Goal: Transaction & Acquisition: Subscribe to service/newsletter

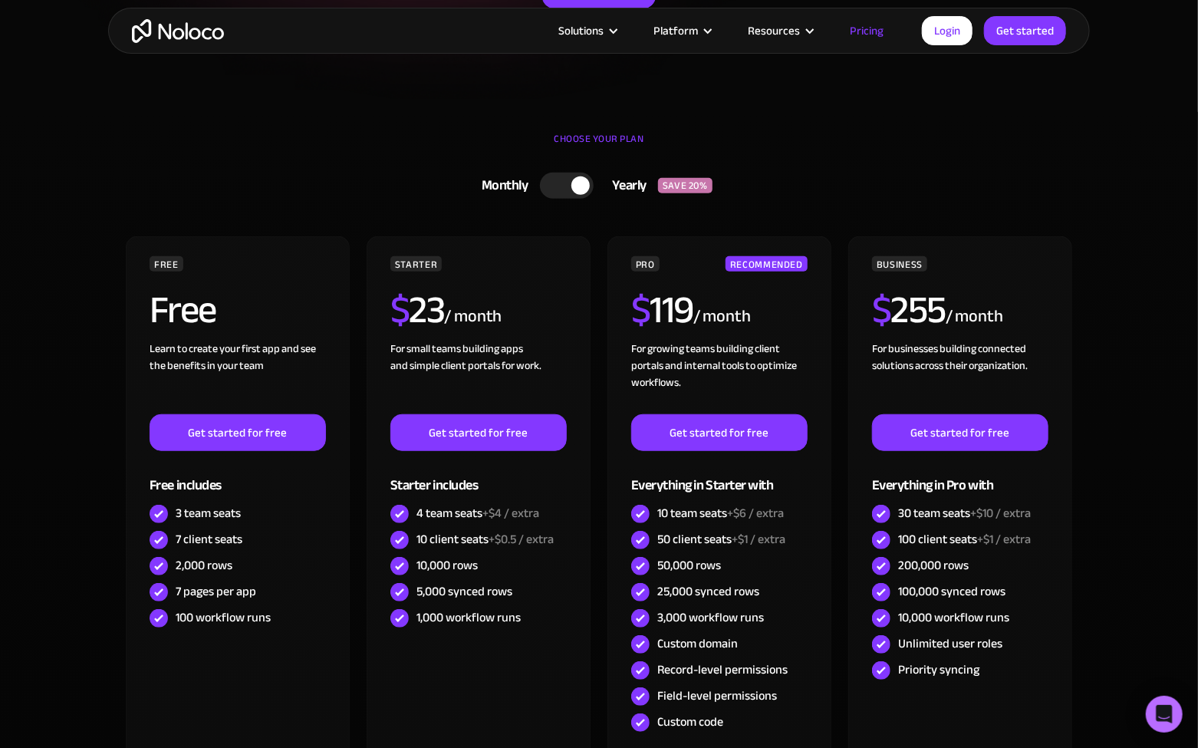
scroll to position [460, 0]
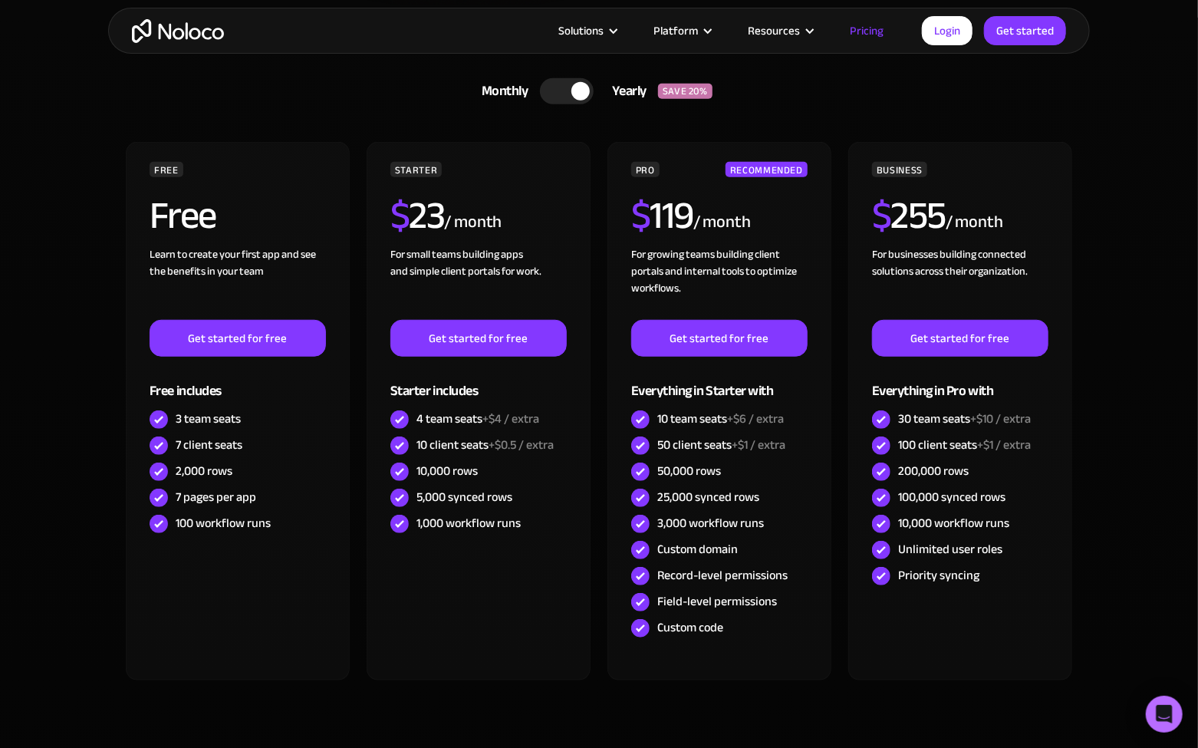
click at [1115, 263] on section "CHOOSE YOUR PLAN Monthly Yearly SAVE 20% Monthly Yearly SAVE 20% FREE Free Lear…" at bounding box center [599, 421] width 1198 height 806
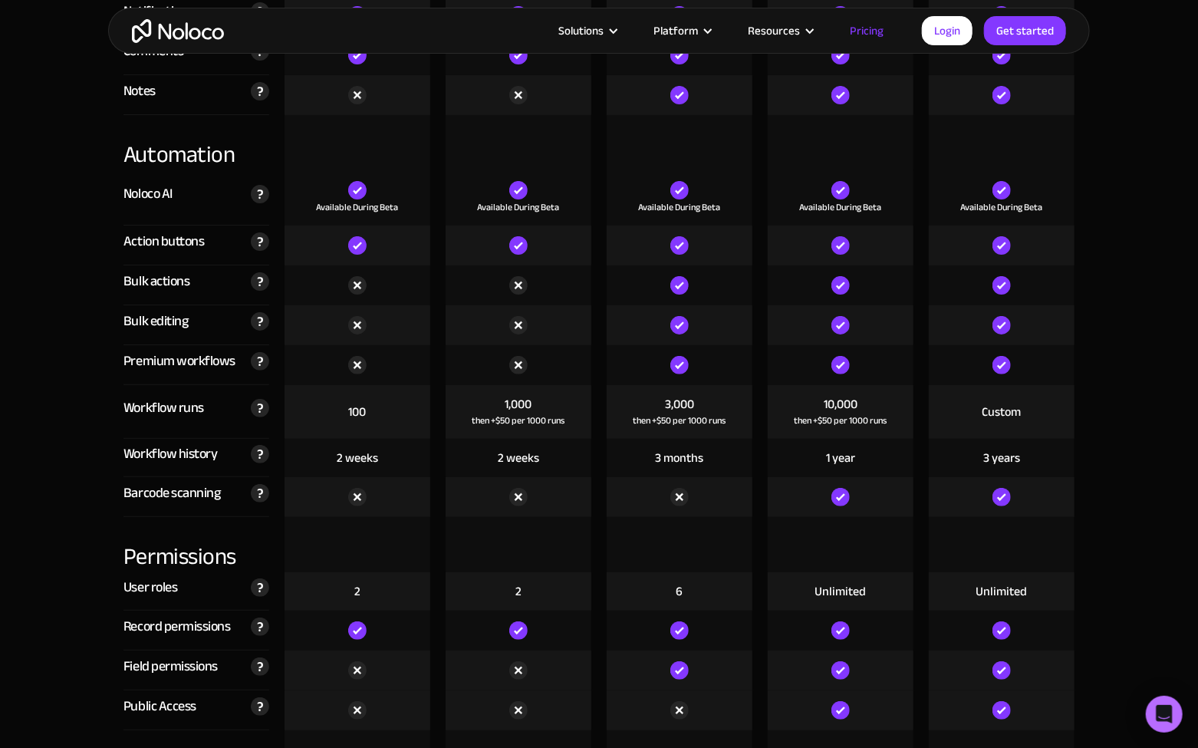
scroll to position [3146, 0]
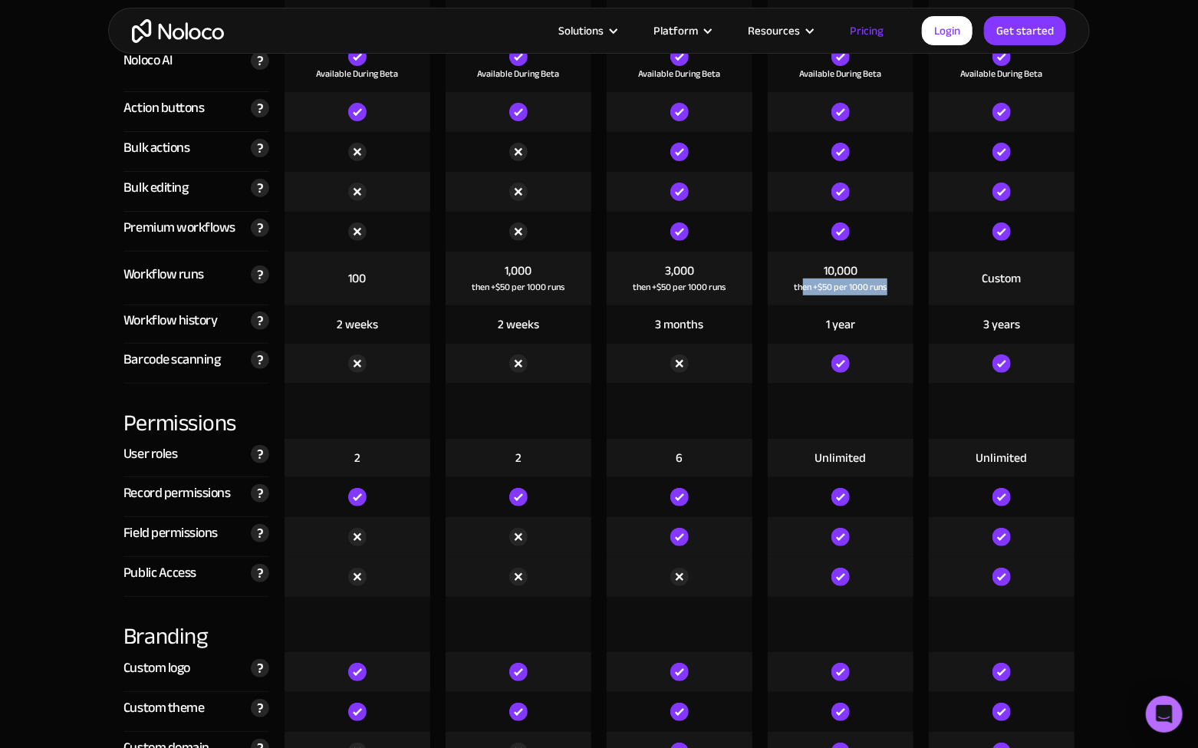
drag, startPoint x: 899, startPoint y: 285, endPoint x: 800, endPoint y: 267, distance: 100.7
click at [800, 267] on div "10,000 then +$50 per 1000 runs" at bounding box center [841, 279] width 146 height 54
click at [1088, 306] on div "Compare our plans Free Free Get started Starter $ 29 / month Get started Pro $ …" at bounding box center [599, 590] width 982 height 3992
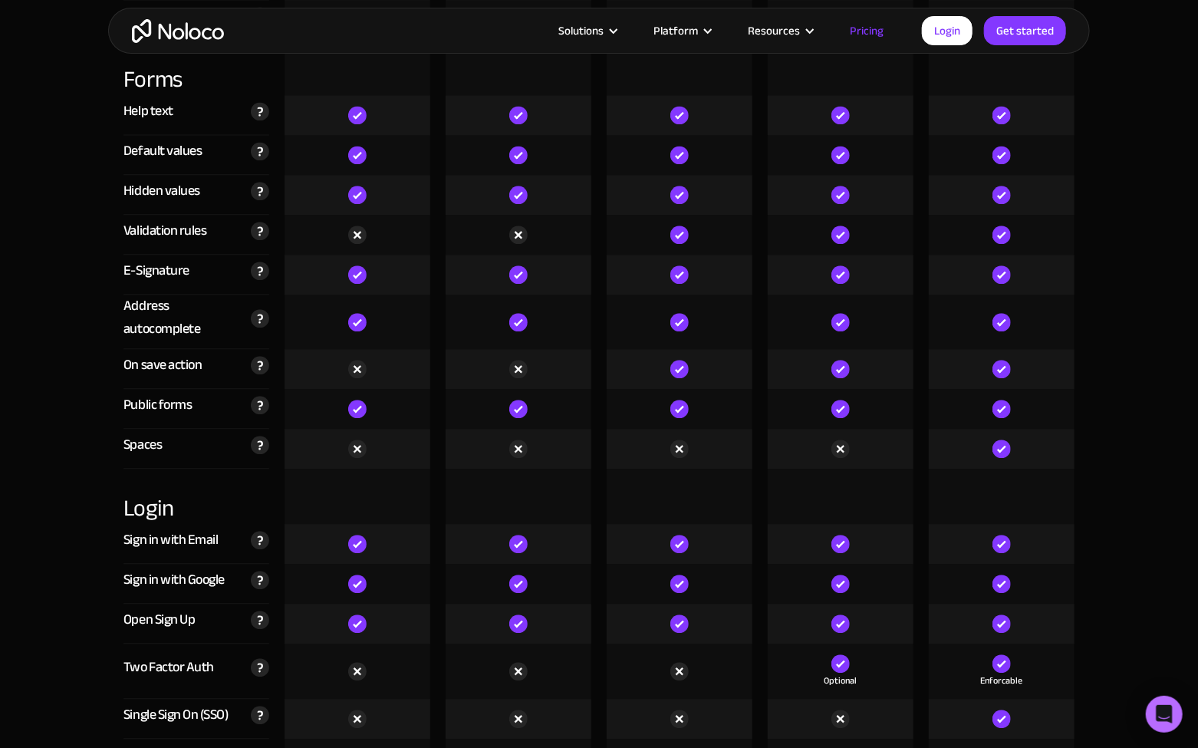
scroll to position [4746, 0]
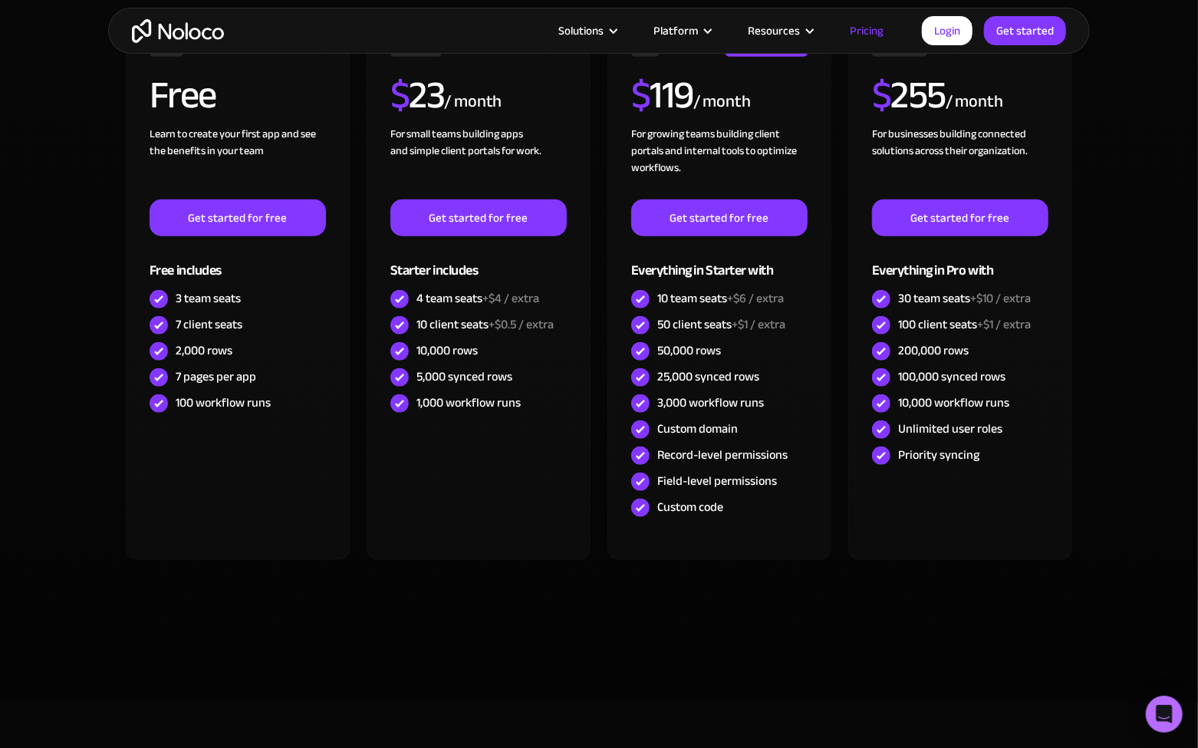
scroll to position [509, 0]
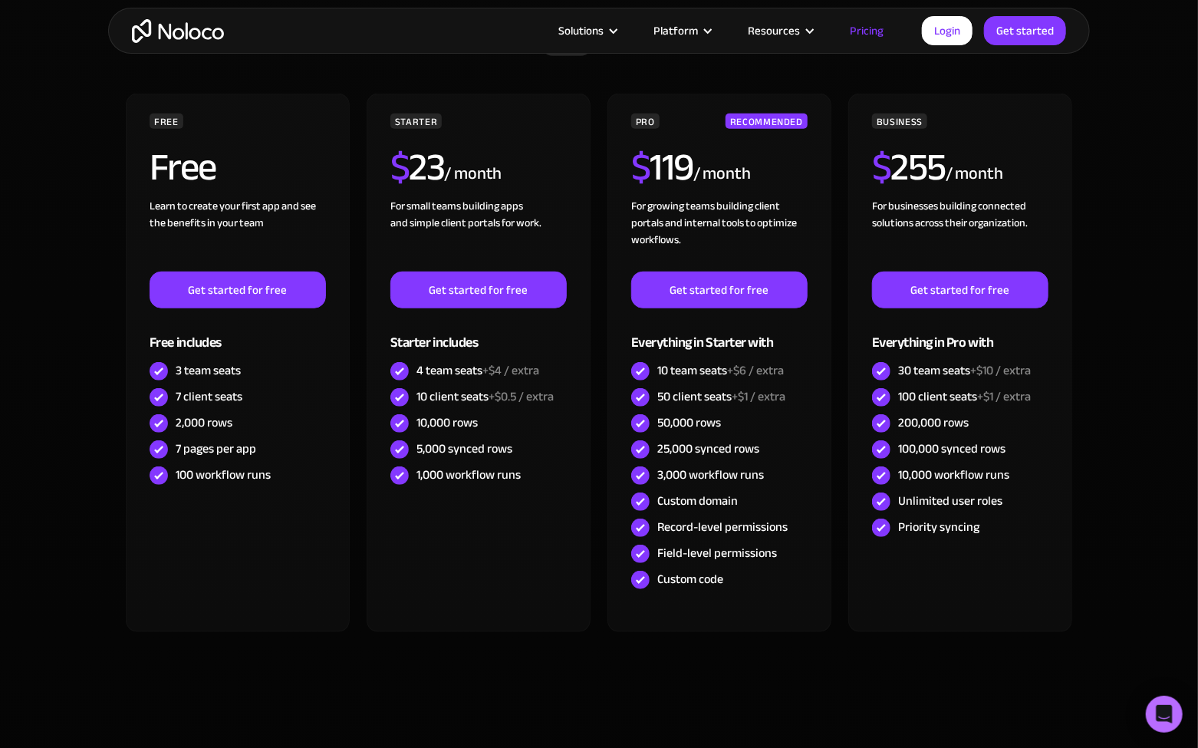
click at [1120, 226] on section "CHOOSE YOUR PLAN Monthly Yearly SAVE 20% Monthly Yearly SAVE 20% FREE Free Lear…" at bounding box center [599, 372] width 1198 height 806
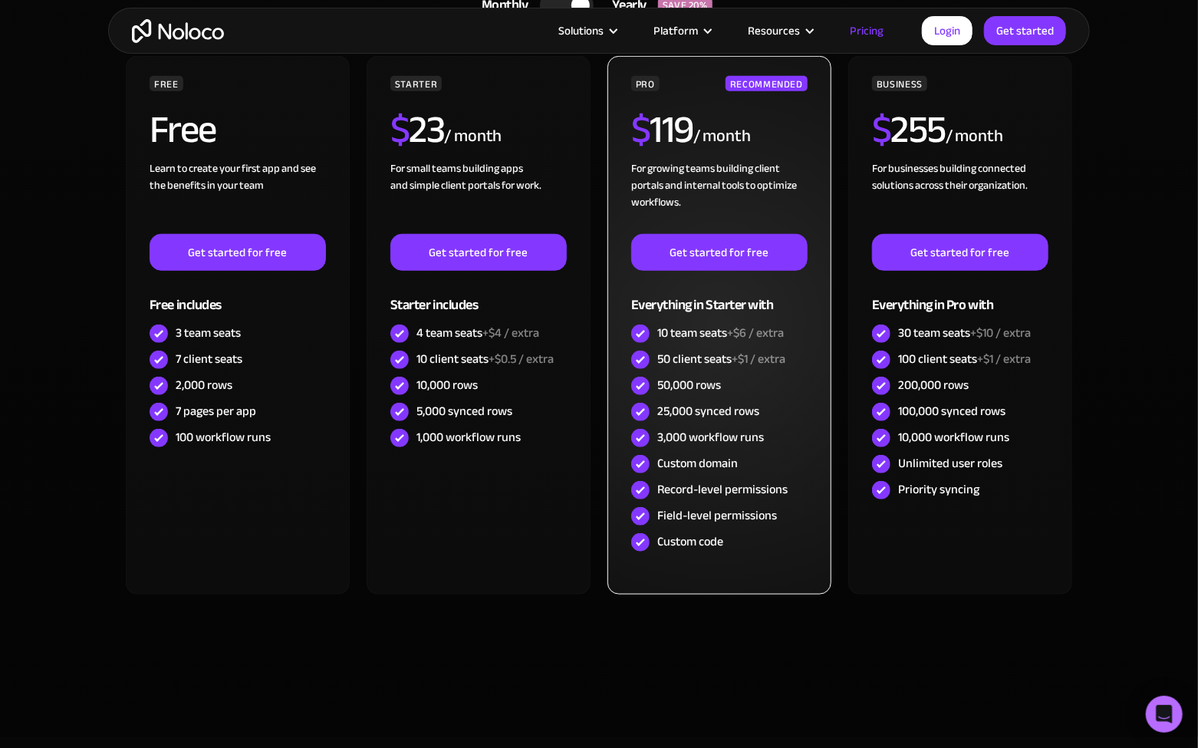
scroll to position [614, 0]
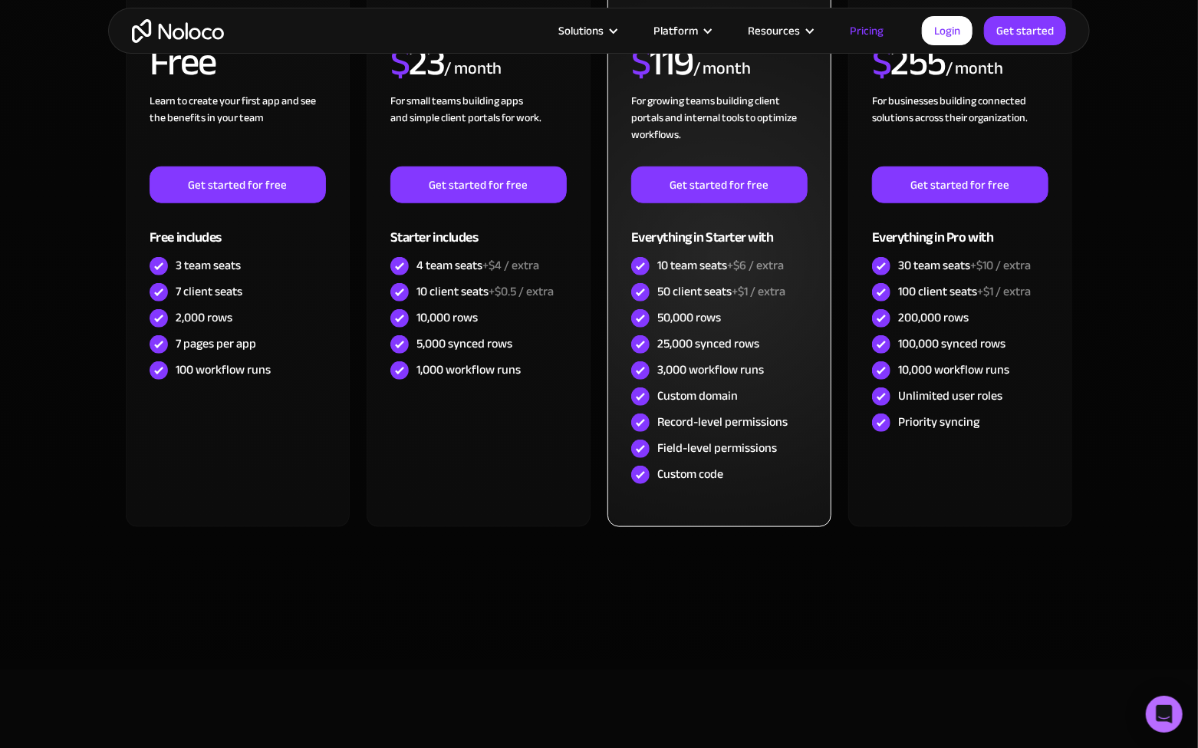
click at [832, 367] on div "PRO RECOMMENDED $ 119 / month For growing teams building client portals and int…" at bounding box center [720, 257] width 224 height 539
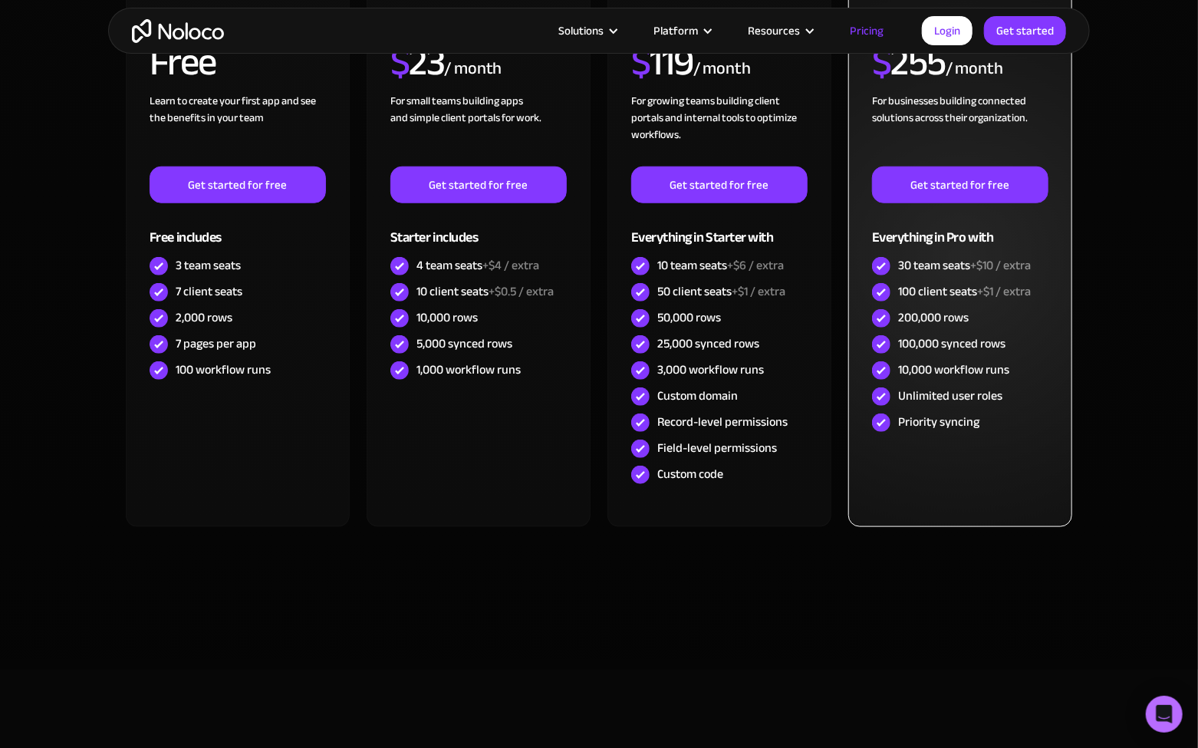
click at [965, 345] on div "100,000 synced rows" at bounding box center [951, 343] width 107 height 17
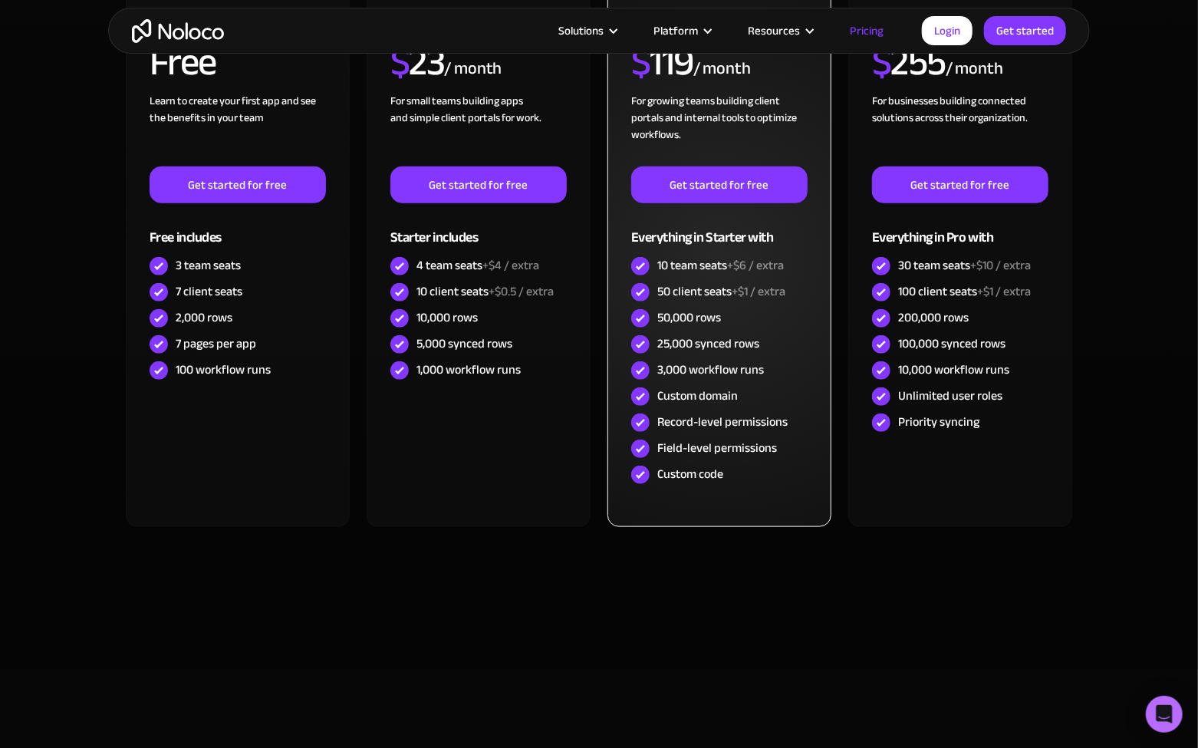
click at [737, 335] on div "25,000 synced rows" at bounding box center [709, 343] width 102 height 17
